Goal: Transaction & Acquisition: Purchase product/service

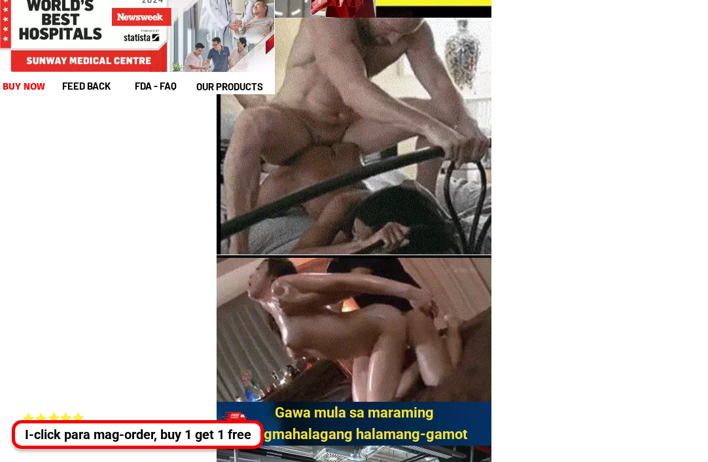
scroll to position [981, 0]
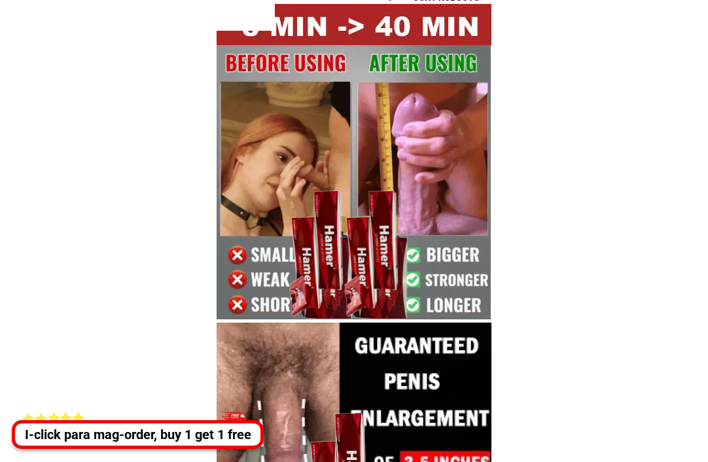
scroll to position [0, 0]
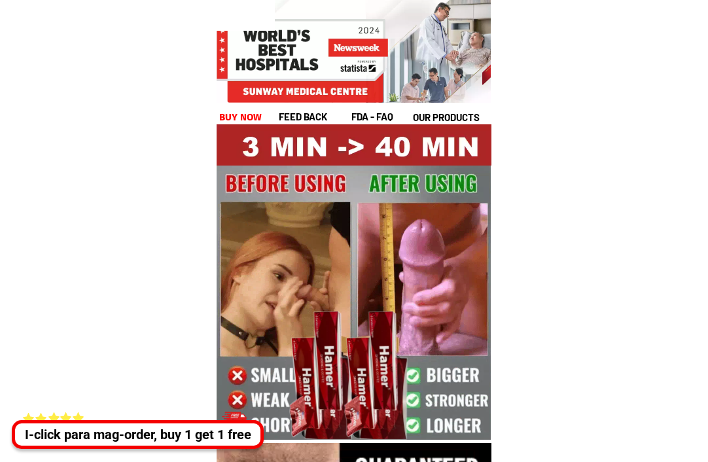
scroll to position [262, 0]
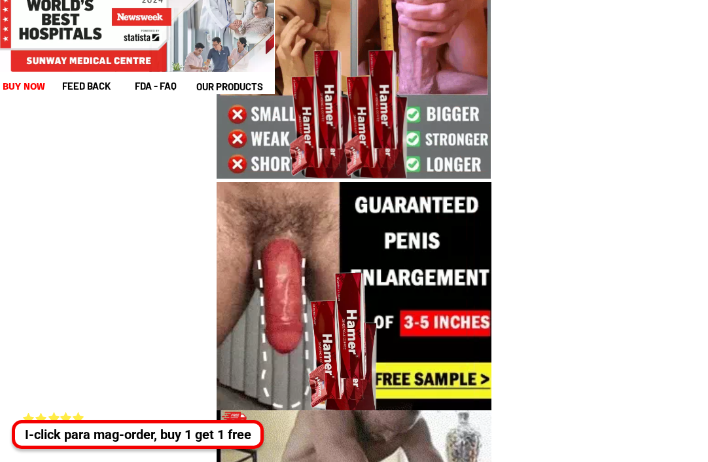
scroll to position [25438, 0]
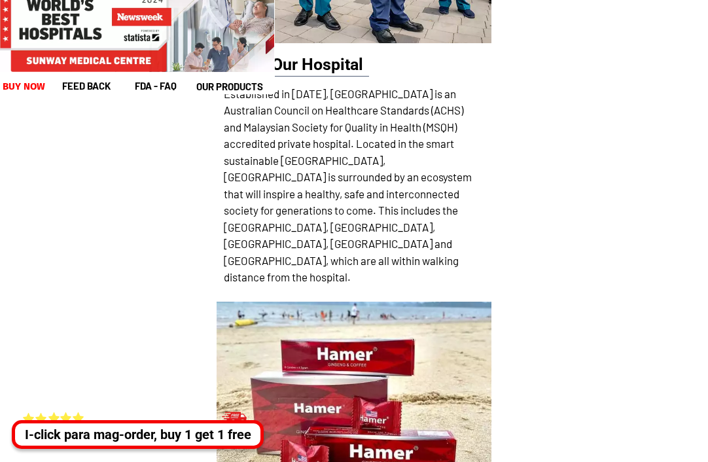
scroll to position [20334, 0]
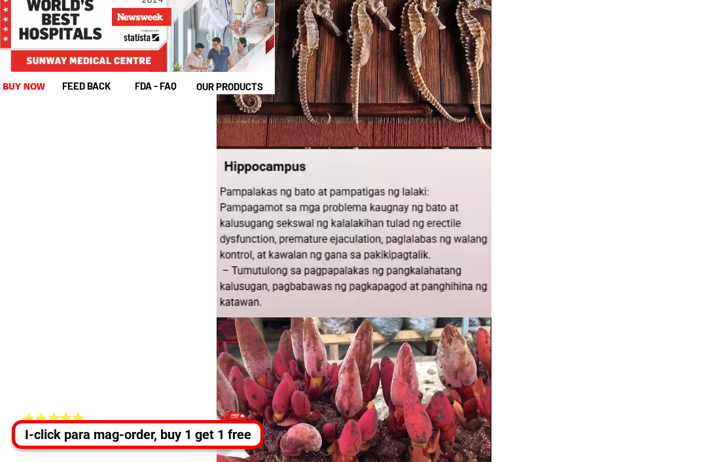
scroll to position [1570, 0]
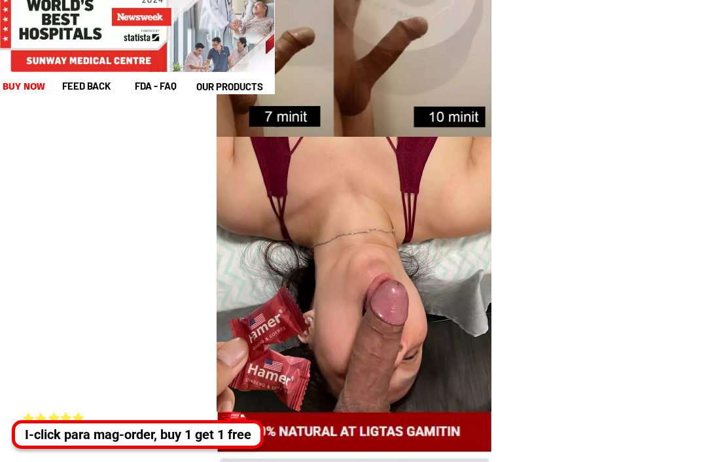
scroll to position [2748, 0]
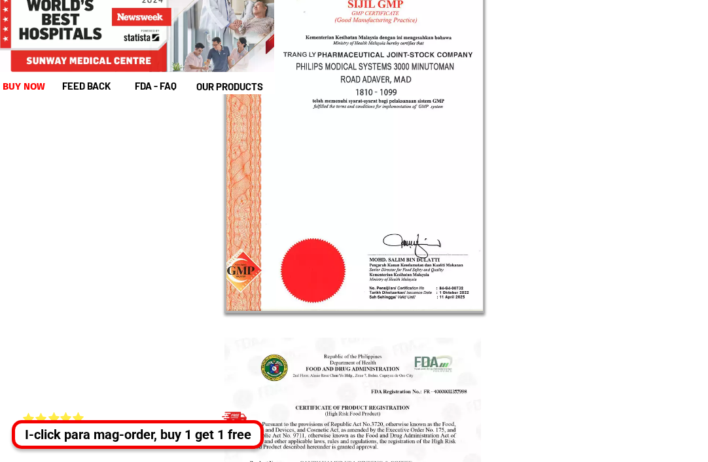
scroll to position [25438, 0]
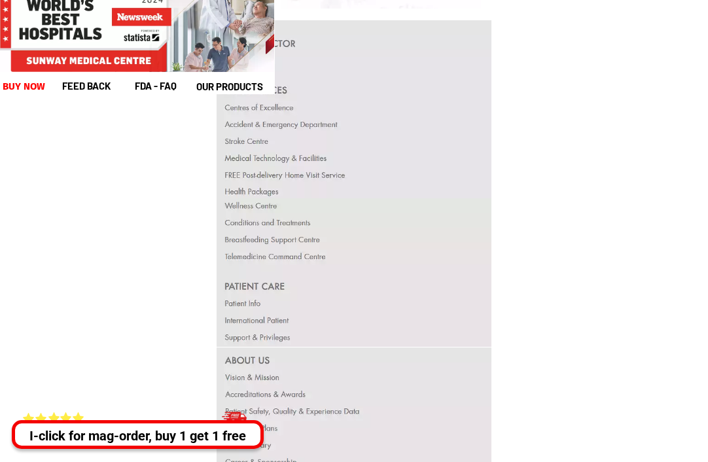
scroll to position [25307, 0]
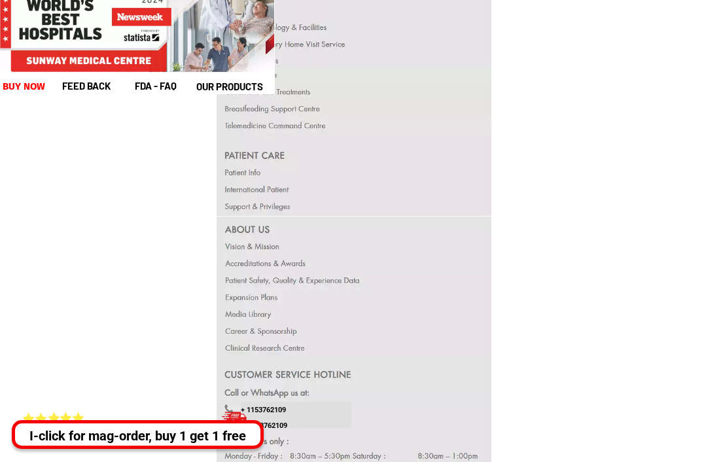
drag, startPoint x: 228, startPoint y: 229, endPoint x: 283, endPoint y: 297, distance: 87.5
click at [283, 297] on div at bounding box center [354, 286] width 275 height 139
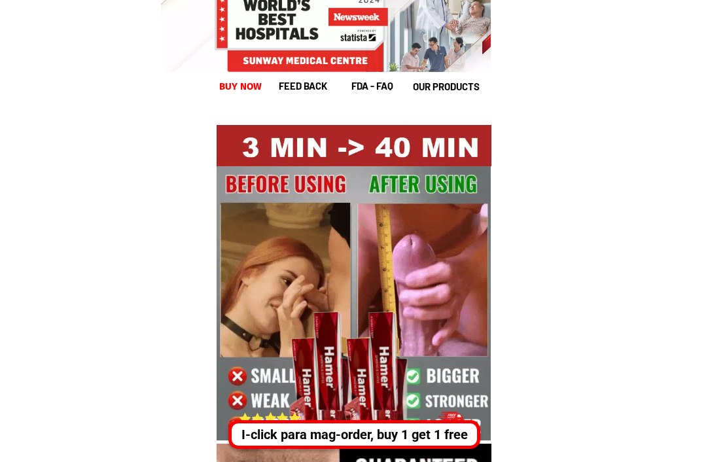
scroll to position [131, 0]
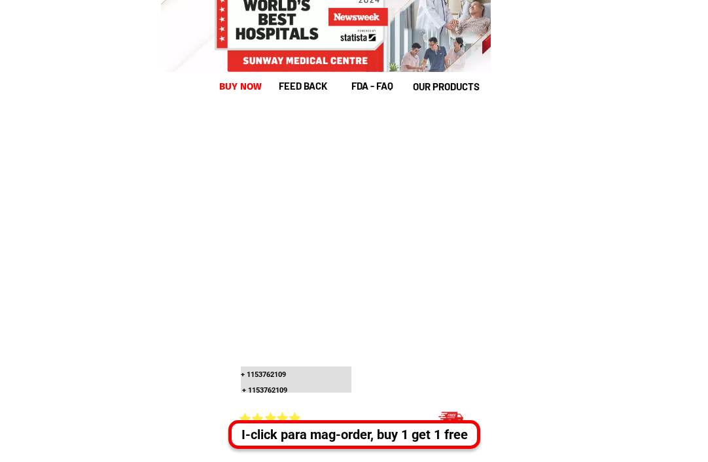
scroll to position [25307, 0]
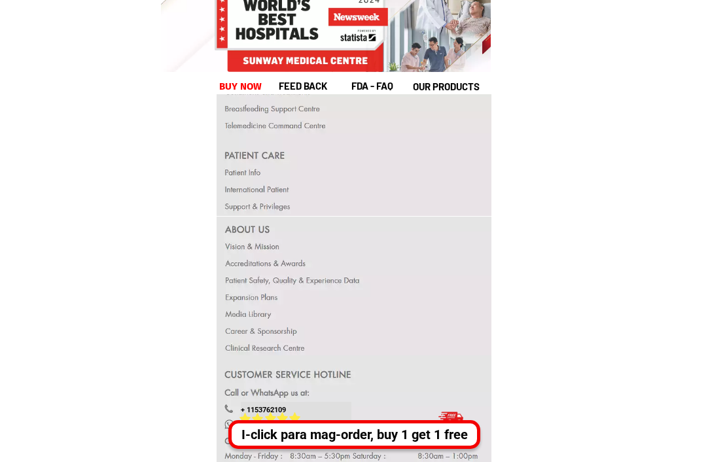
click at [239, 245] on div at bounding box center [354, 286] width 275 height 139
click at [234, 263] on div at bounding box center [354, 286] width 275 height 139
click at [230, 281] on div at bounding box center [354, 286] width 275 height 139
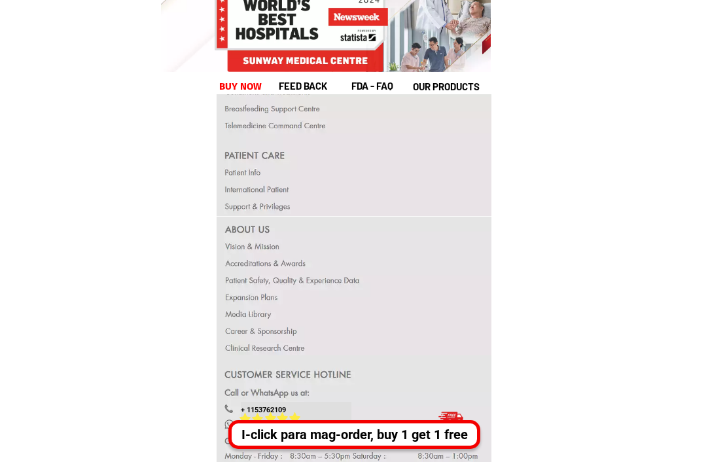
click at [230, 281] on div at bounding box center [354, 286] width 275 height 139
click at [238, 294] on div at bounding box center [354, 286] width 275 height 139
drag, startPoint x: 238, startPoint y: 294, endPoint x: 238, endPoint y: 303, distance: 8.5
click at [238, 294] on div at bounding box center [354, 286] width 275 height 139
click at [238, 309] on div at bounding box center [354, 286] width 275 height 139
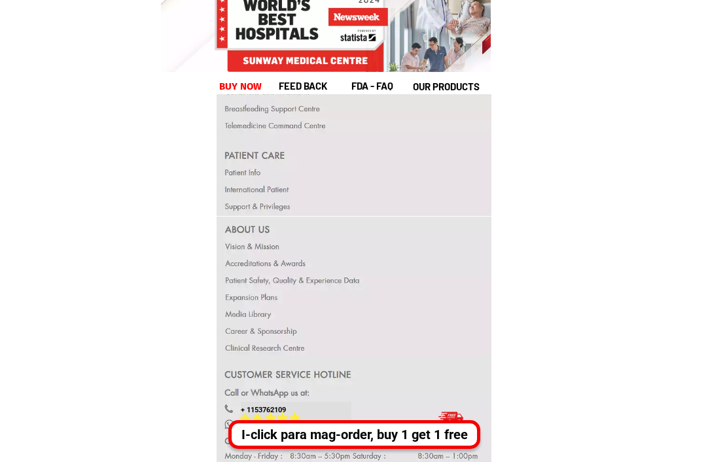
click at [238, 309] on div at bounding box center [354, 286] width 275 height 139
click at [240, 332] on div at bounding box center [354, 286] width 275 height 139
click at [245, 168] on div at bounding box center [354, 141] width 275 height 149
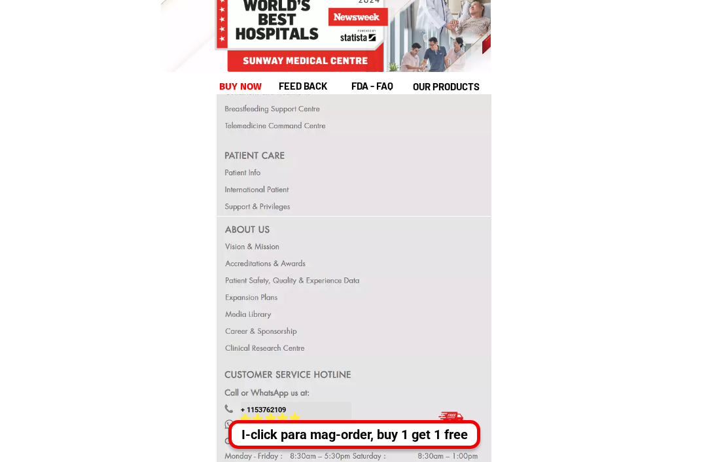
click at [245, 168] on div at bounding box center [354, 141] width 275 height 149
click at [237, 185] on div at bounding box center [354, 141] width 275 height 149
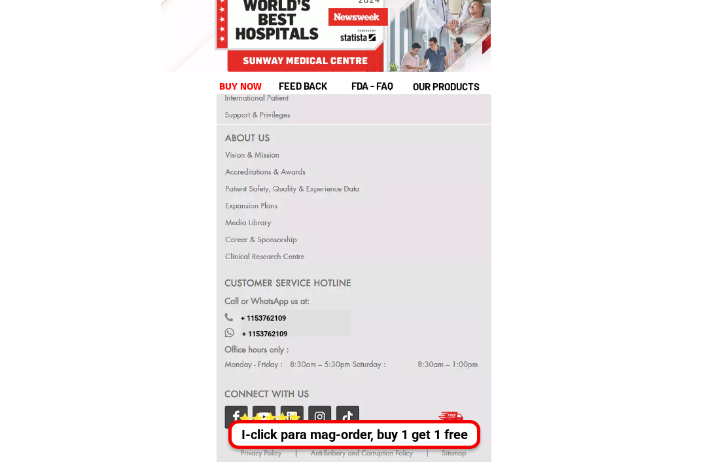
scroll to position [25438, 0]
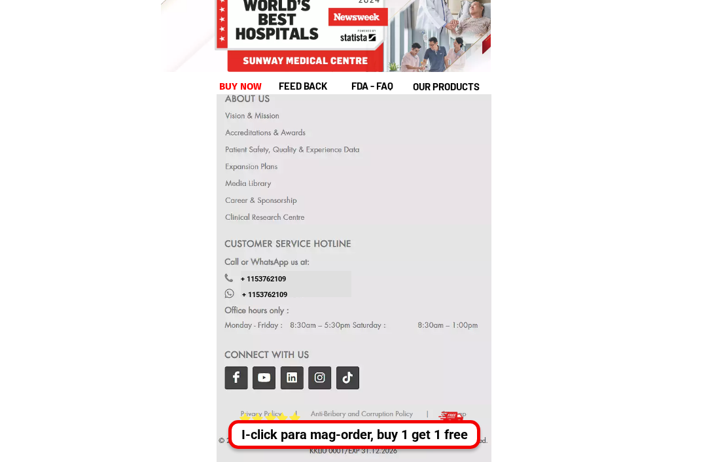
click at [233, 374] on div at bounding box center [354, 314] width 275 height 180
click at [233, 372] on div at bounding box center [354, 314] width 275 height 180
click at [232, 372] on div at bounding box center [354, 314] width 275 height 180
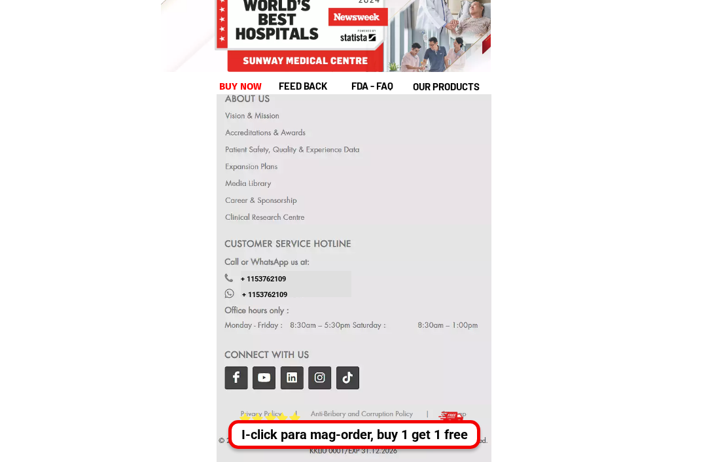
click at [232, 372] on div at bounding box center [354, 314] width 275 height 180
click at [235, 371] on div at bounding box center [354, 314] width 275 height 180
